Goal: Complete application form

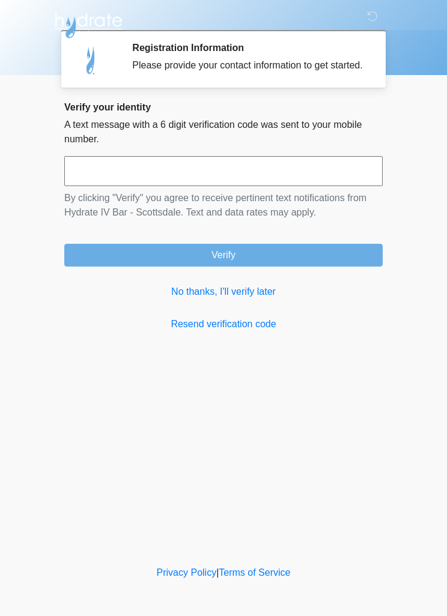
click at [83, 184] on input "text" at bounding box center [223, 171] width 318 height 30
type input "******"
click at [124, 266] on button "Verify" at bounding box center [223, 255] width 318 height 23
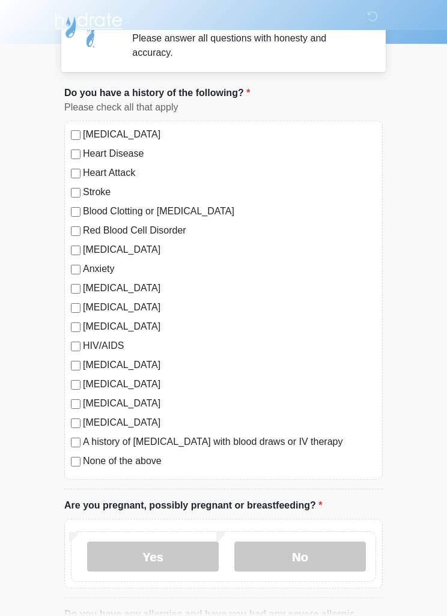
scroll to position [31, 0]
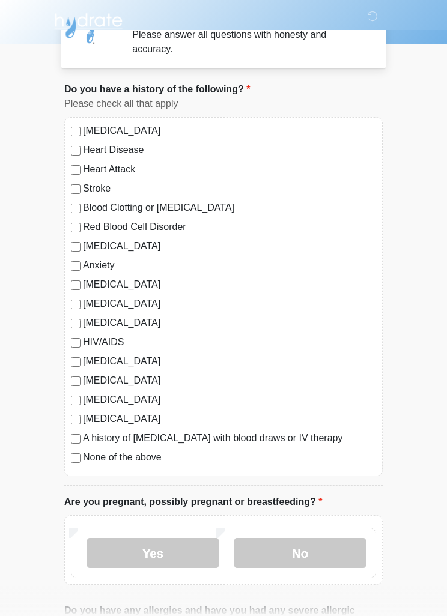
click at [326, 551] on label "No" at bounding box center [299, 553] width 131 height 30
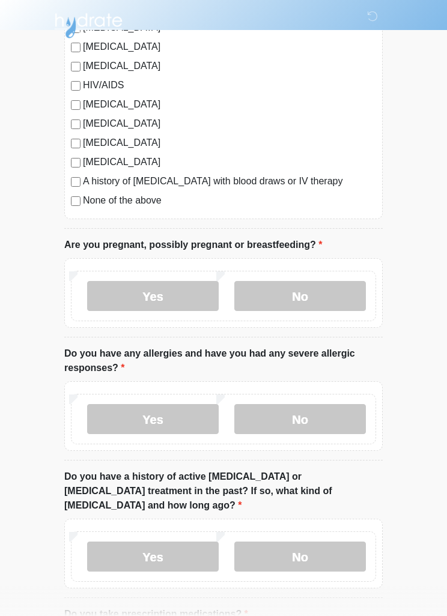
scroll to position [311, 0]
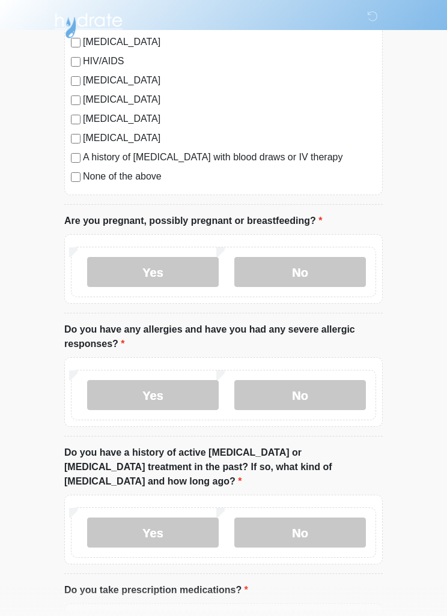
click at [338, 390] on label "No" at bounding box center [299, 395] width 131 height 30
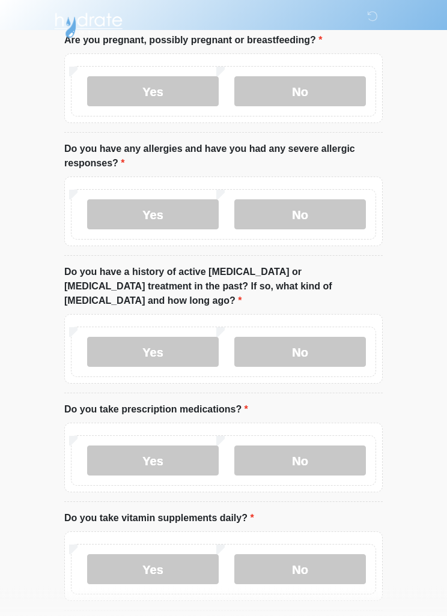
scroll to position [492, 0]
click at [337, 337] on label "No" at bounding box center [299, 352] width 131 height 30
click at [321, 448] on label "No" at bounding box center [299, 460] width 131 height 30
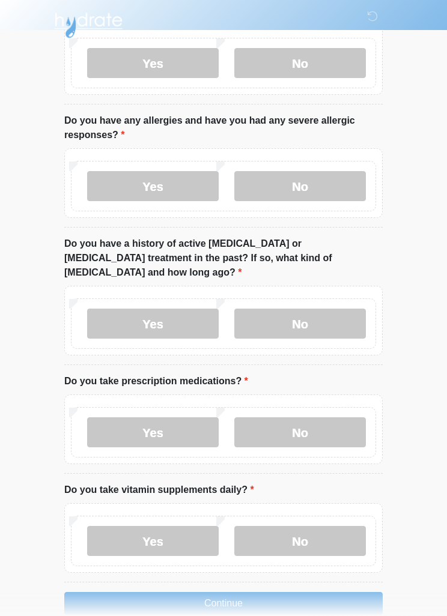
scroll to position [529, 0]
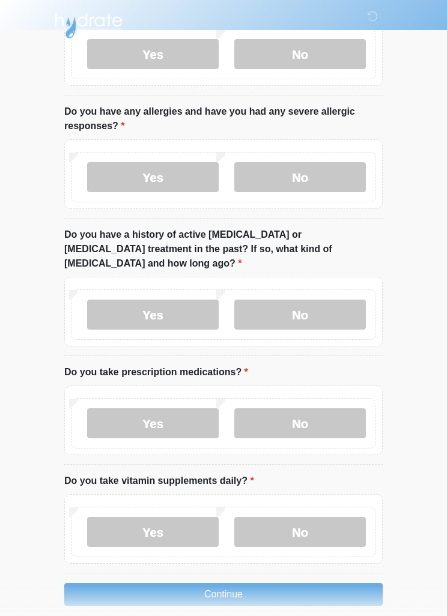
click at [330, 517] on label "No" at bounding box center [299, 532] width 131 height 30
click at [334, 583] on button "Continue" at bounding box center [223, 594] width 318 height 23
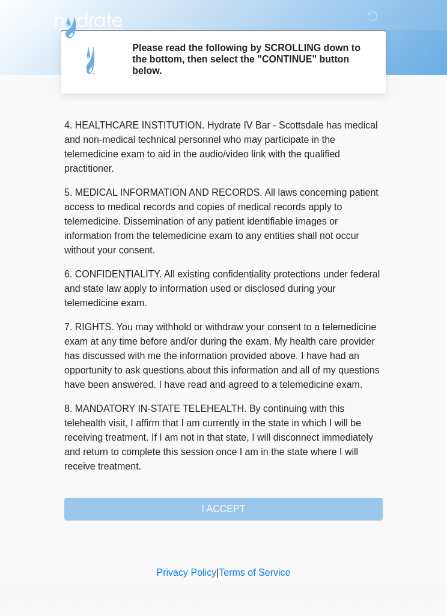
scroll to position [335, 0]
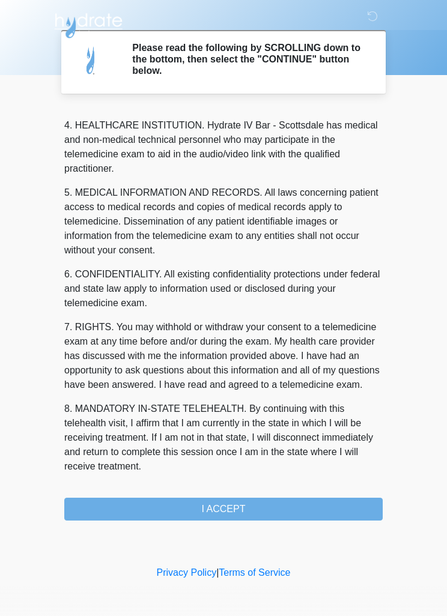
click at [306, 505] on button "I ACCEPT" at bounding box center [223, 509] width 318 height 23
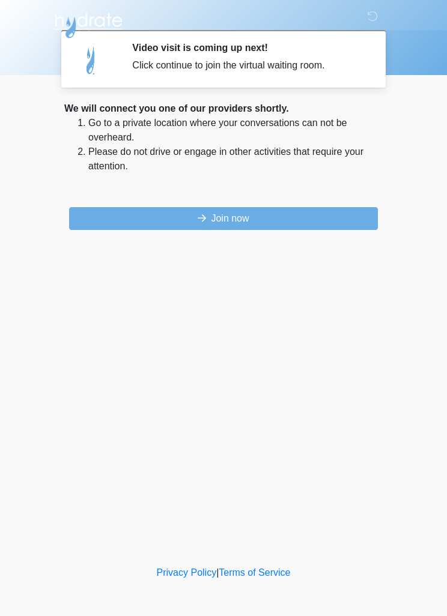
click at [275, 209] on button "Join now" at bounding box center [223, 218] width 308 height 23
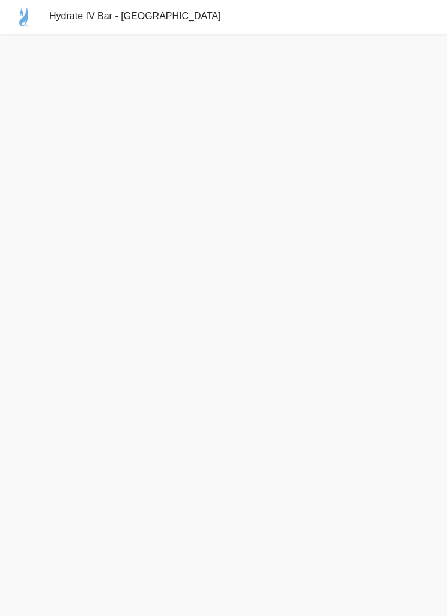
scroll to position [4, 0]
